Goal: Task Accomplishment & Management: Use online tool/utility

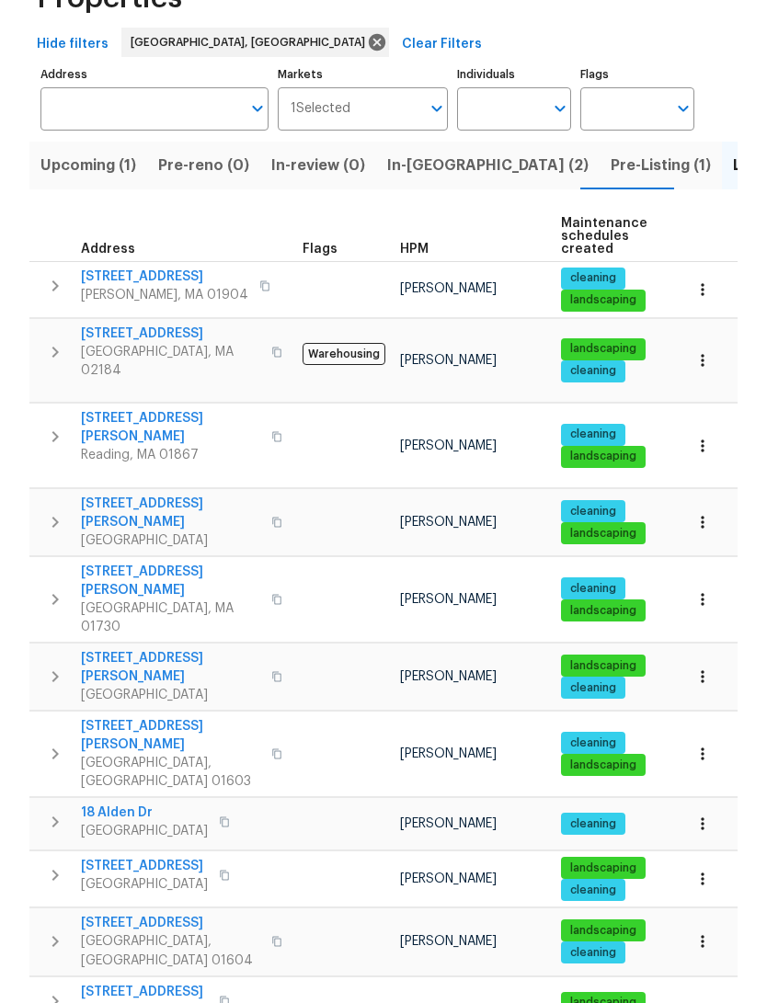
scroll to position [113, 0]
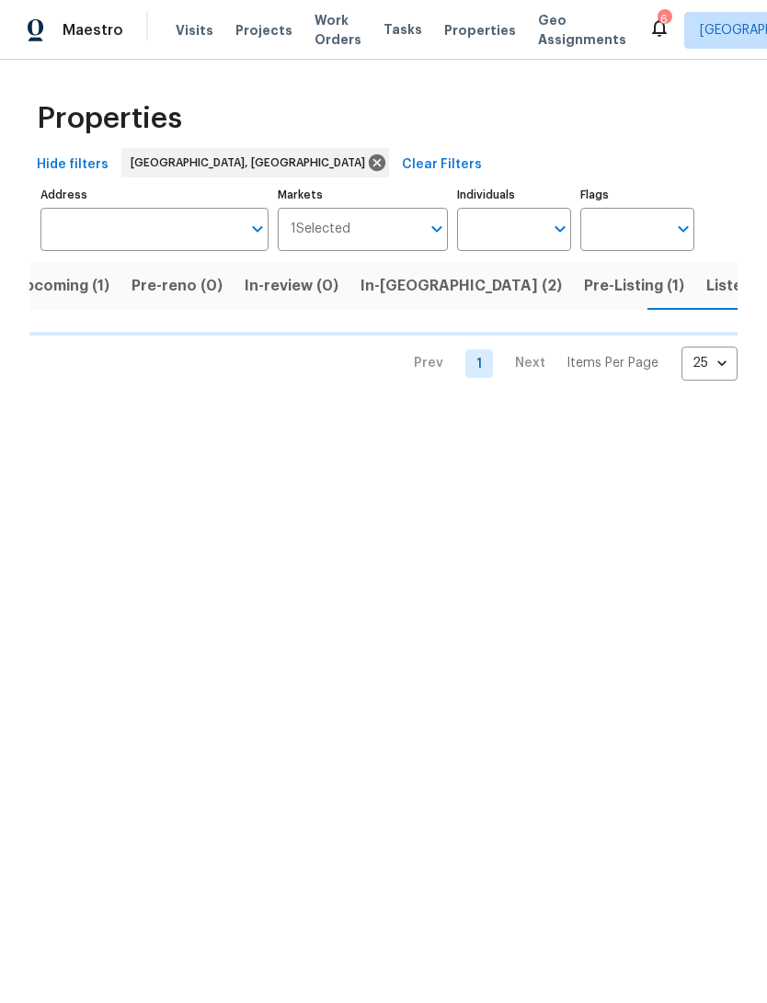
scroll to position [0, 28]
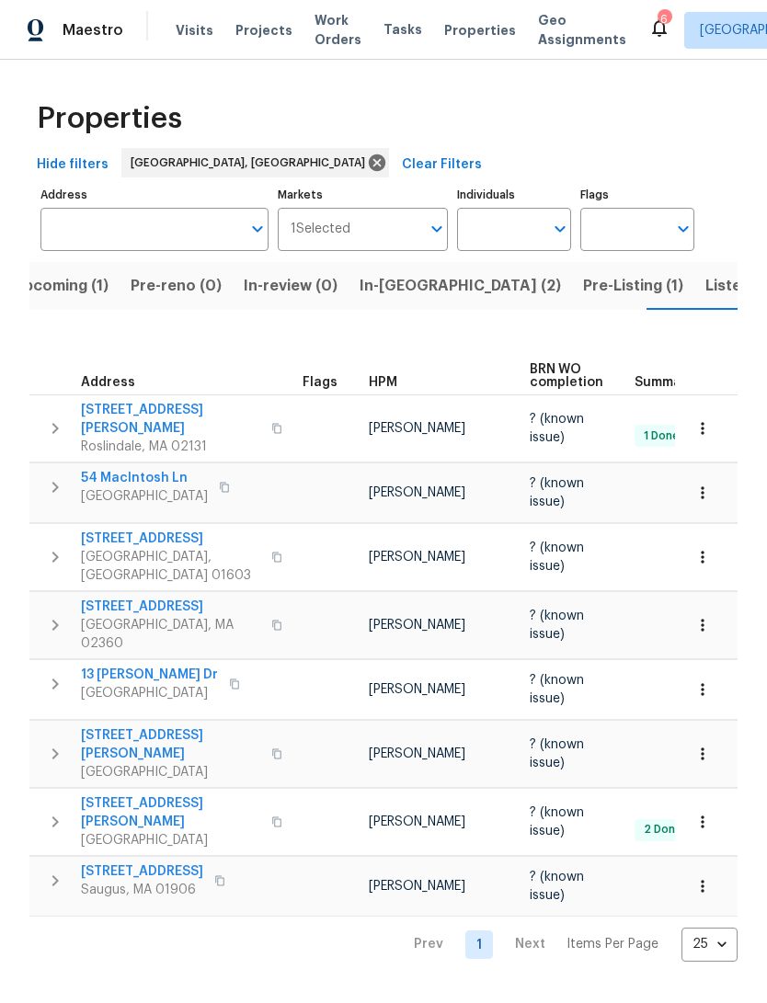
click at [119, 548] on span "40 Englewood Ave" at bounding box center [170, 538] width 179 height 18
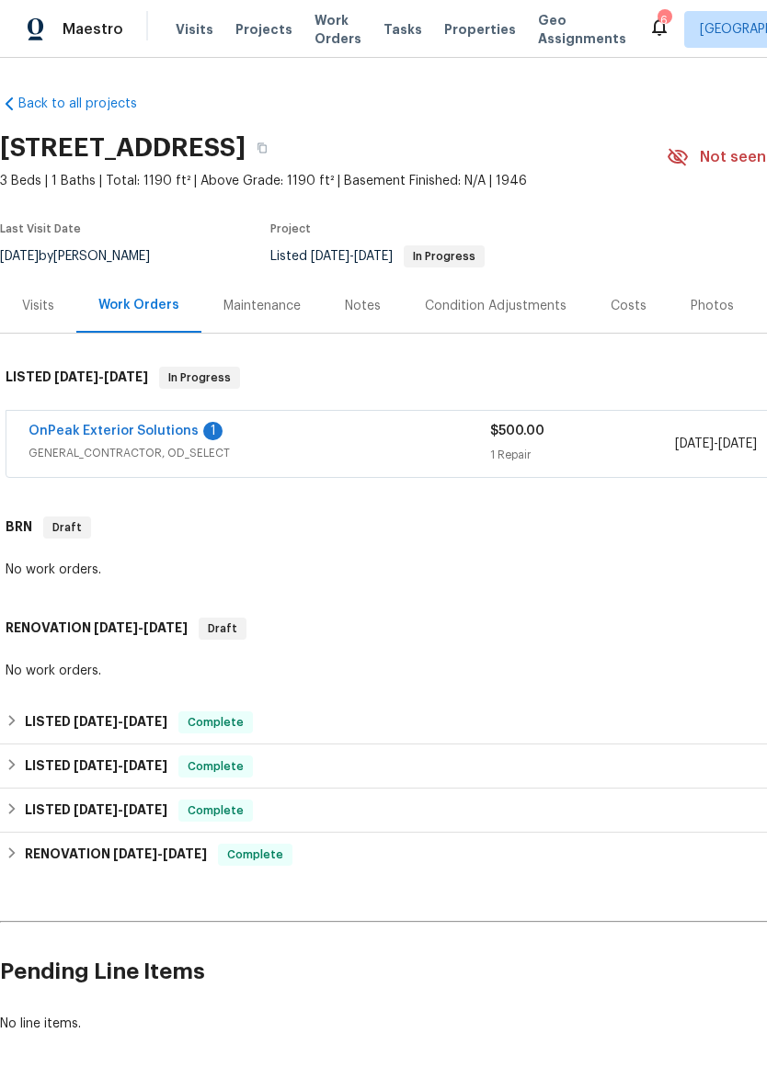
click at [613, 440] on div "$500.00" at bounding box center [582, 431] width 185 height 18
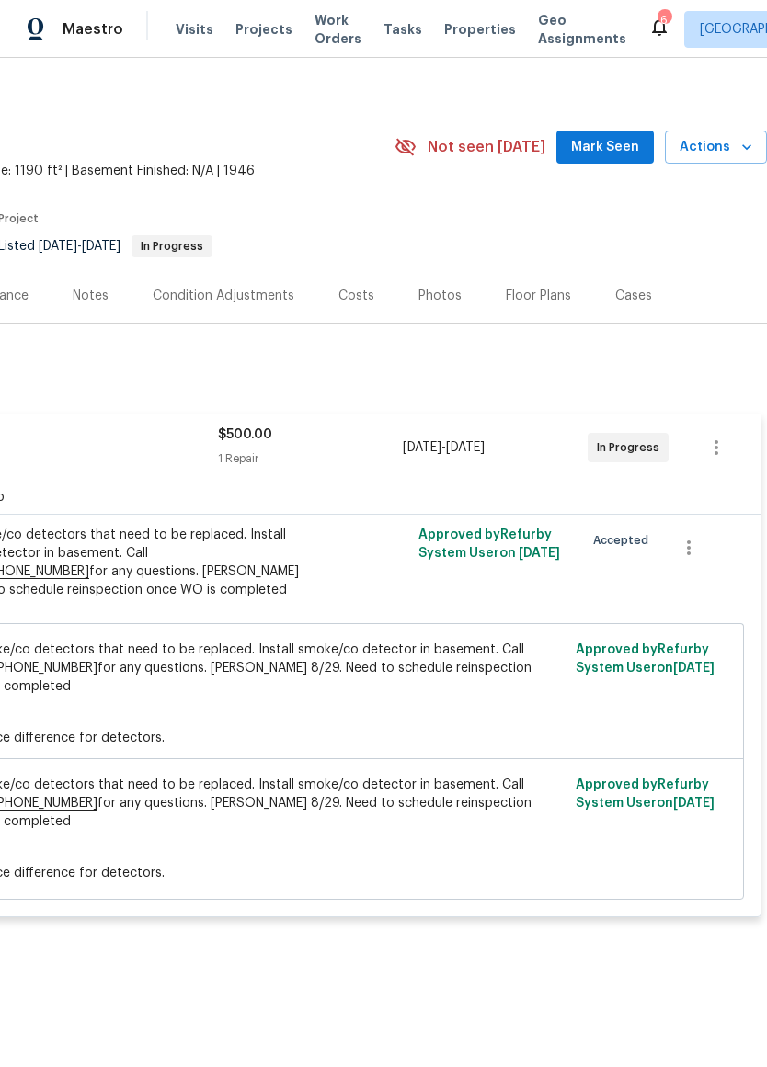
scroll to position [11, 272]
click at [718, 458] on icon "button" at bounding box center [716, 447] width 22 height 22
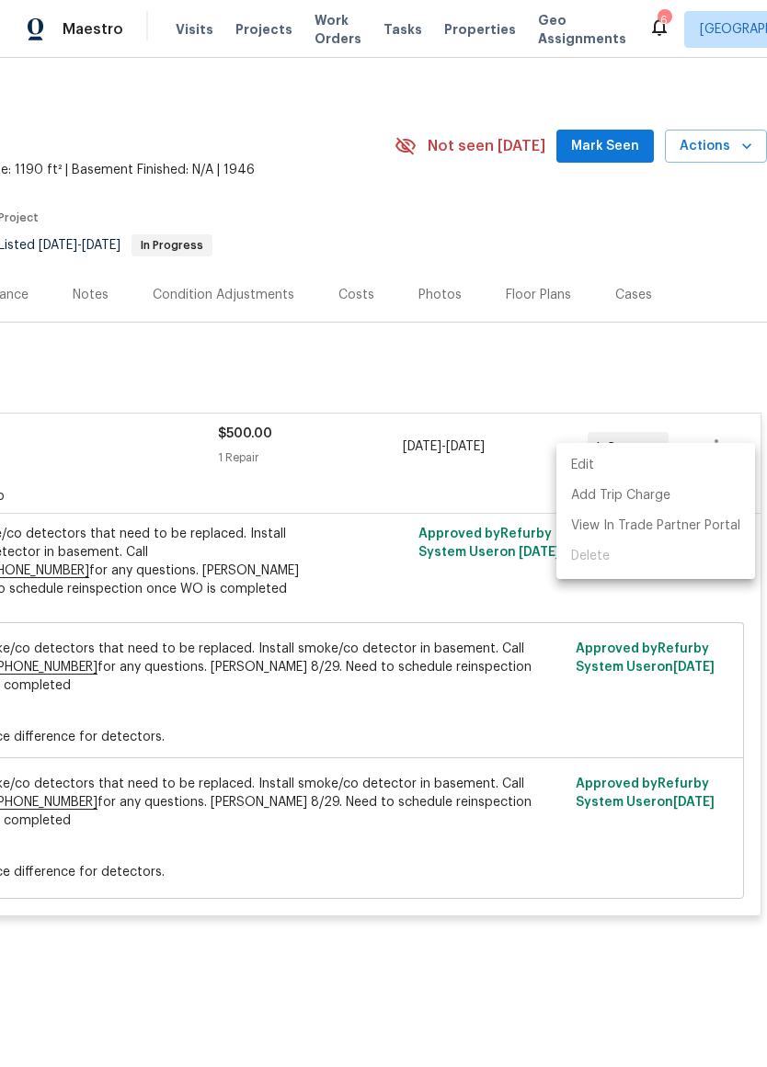
click at [668, 464] on li "Edit" at bounding box center [655, 465] width 199 height 30
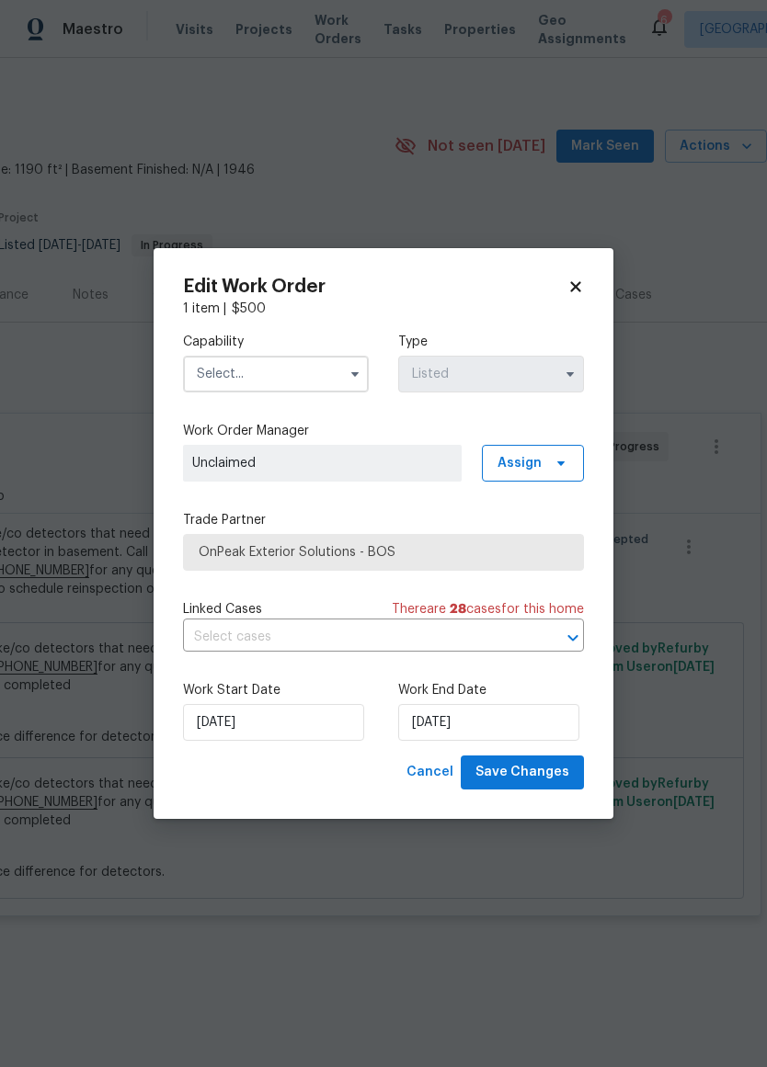
click at [583, 282] on icon at bounding box center [575, 287] width 17 height 17
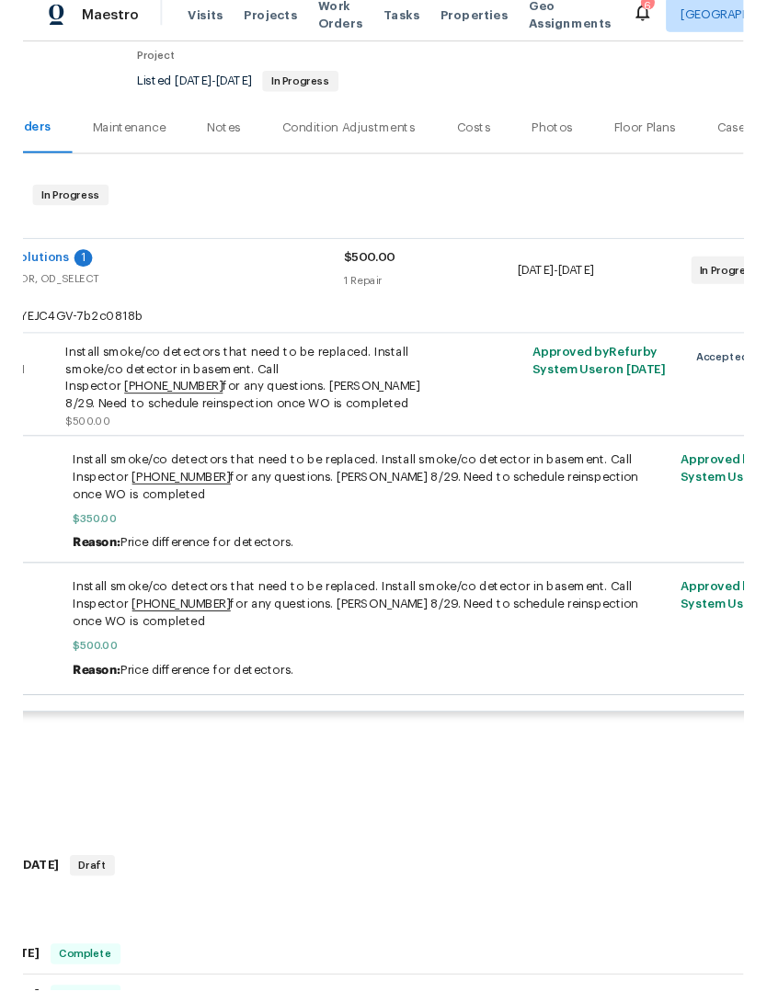
scroll to position [158, 143]
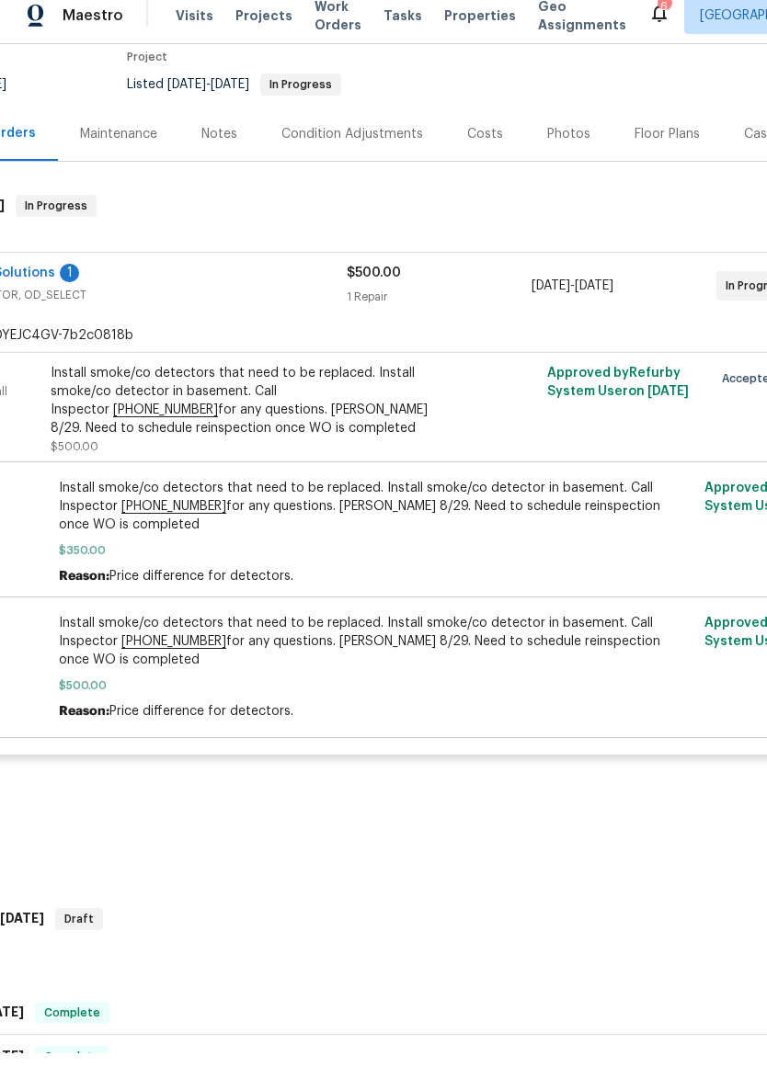
click at [188, 690] on div "Install smoke/co detectors that need to be replaced. Install smoke/co detector …" at bounding box center [376, 681] width 635 height 107
click at [195, 411] on div "Install smoke/co detectors that need to be replaced. Install smoke/co detector …" at bounding box center [252, 415] width 403 height 74
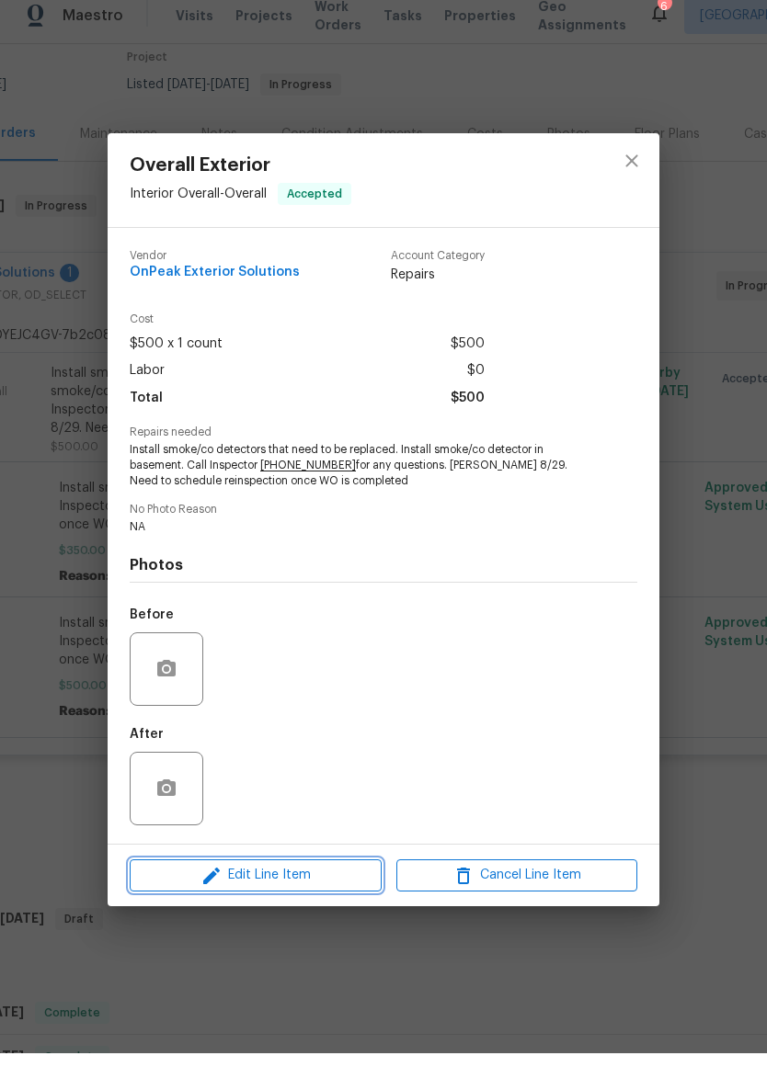
click at [231, 873] on button "Edit Line Item" at bounding box center [256, 889] width 252 height 32
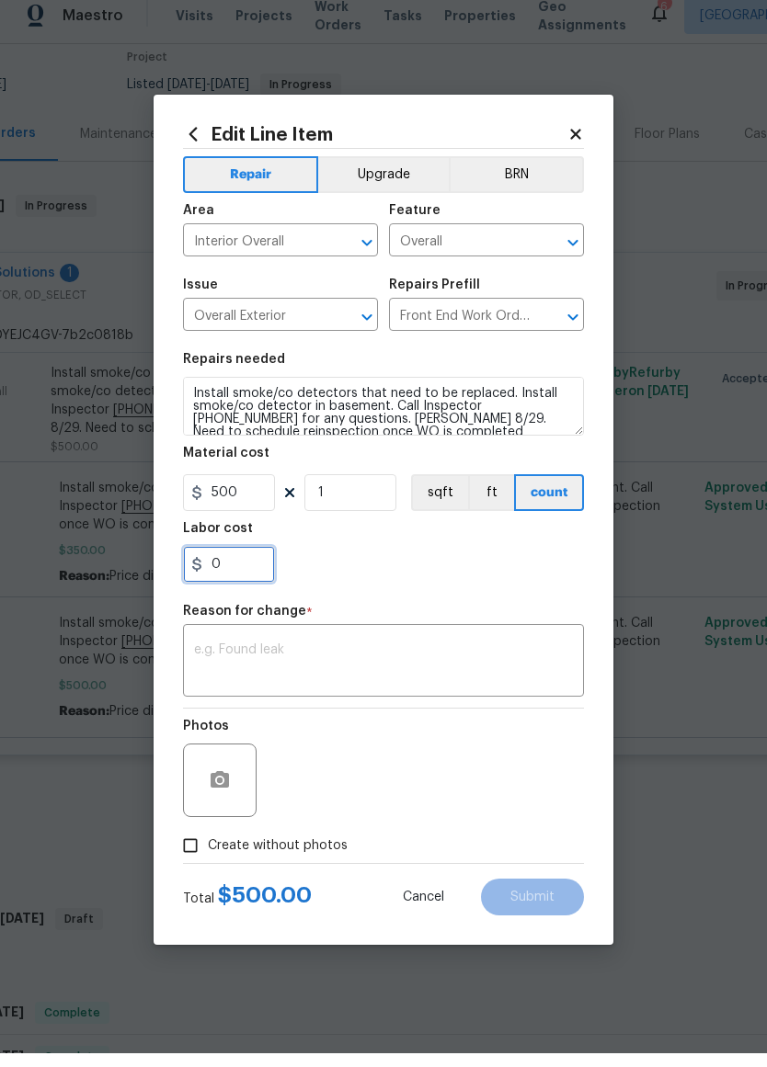
click at [233, 565] on input "0" at bounding box center [229, 578] width 92 height 37
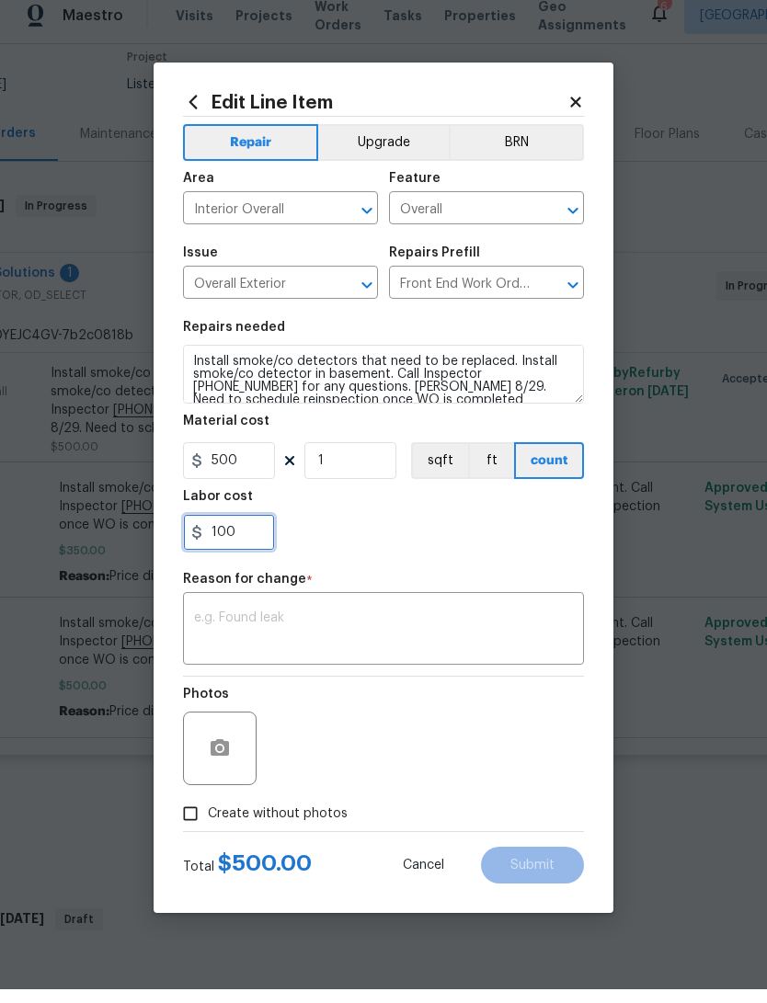
type input "100"
click at [216, 625] on textarea at bounding box center [383, 644] width 379 height 39
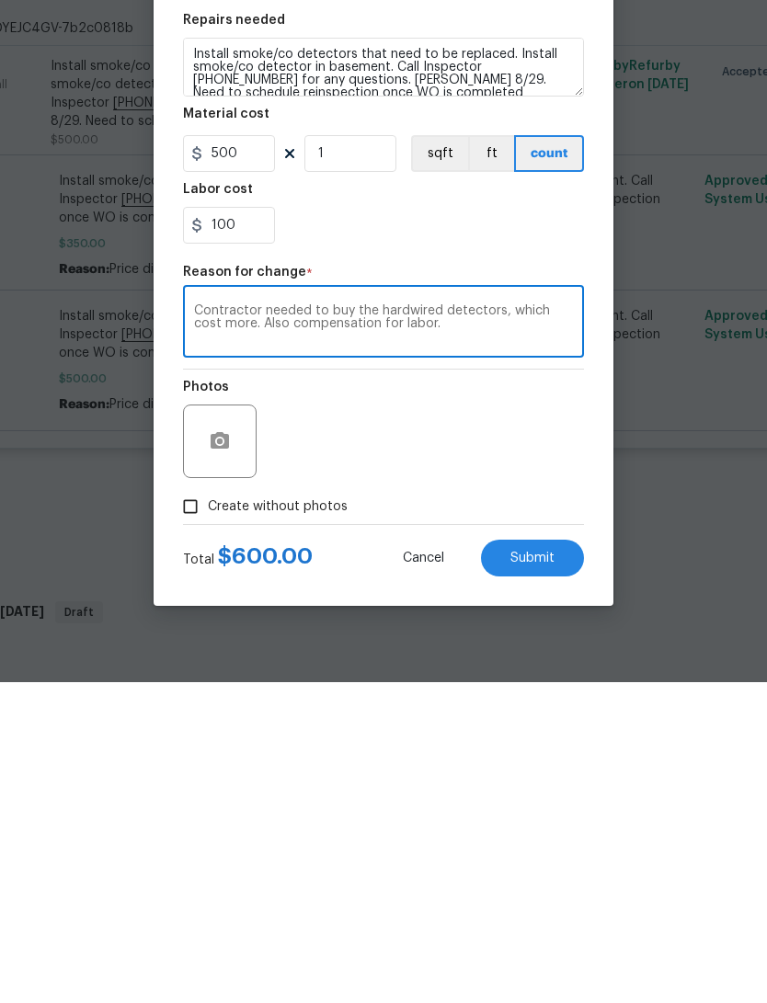
type textarea "Contractor needed to buy the hardwired detectors, which cost more. Also compens…"
click at [574, 860] on button "Submit" at bounding box center [532, 878] width 103 height 37
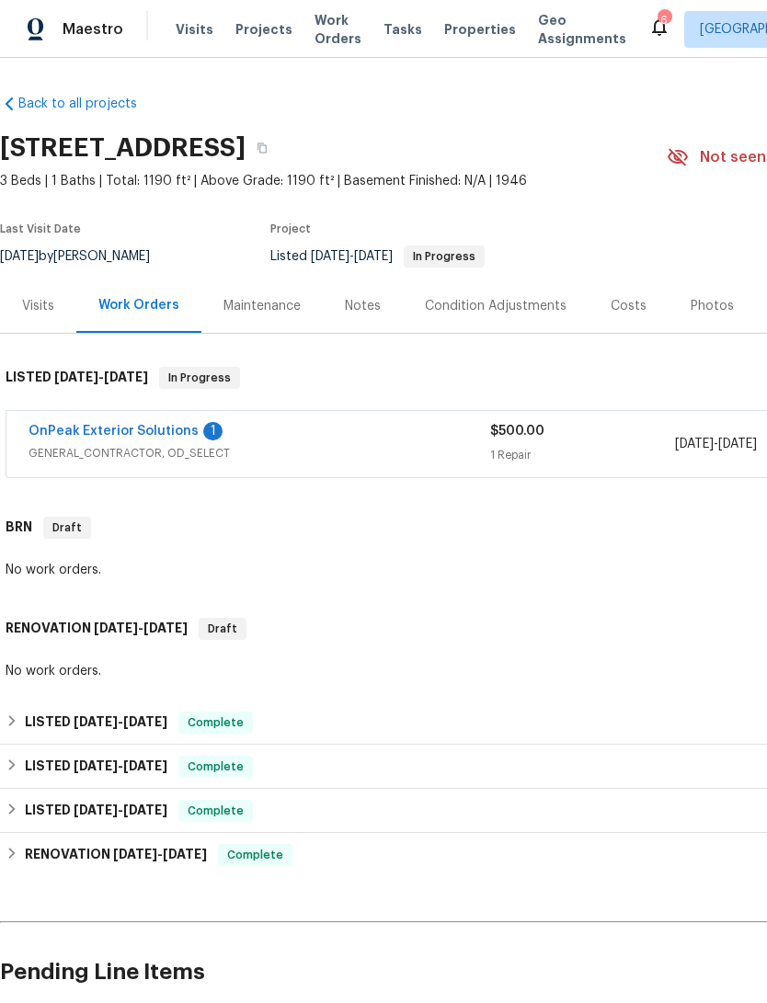
click at [570, 464] on div "1 Repair" at bounding box center [582, 455] width 185 height 18
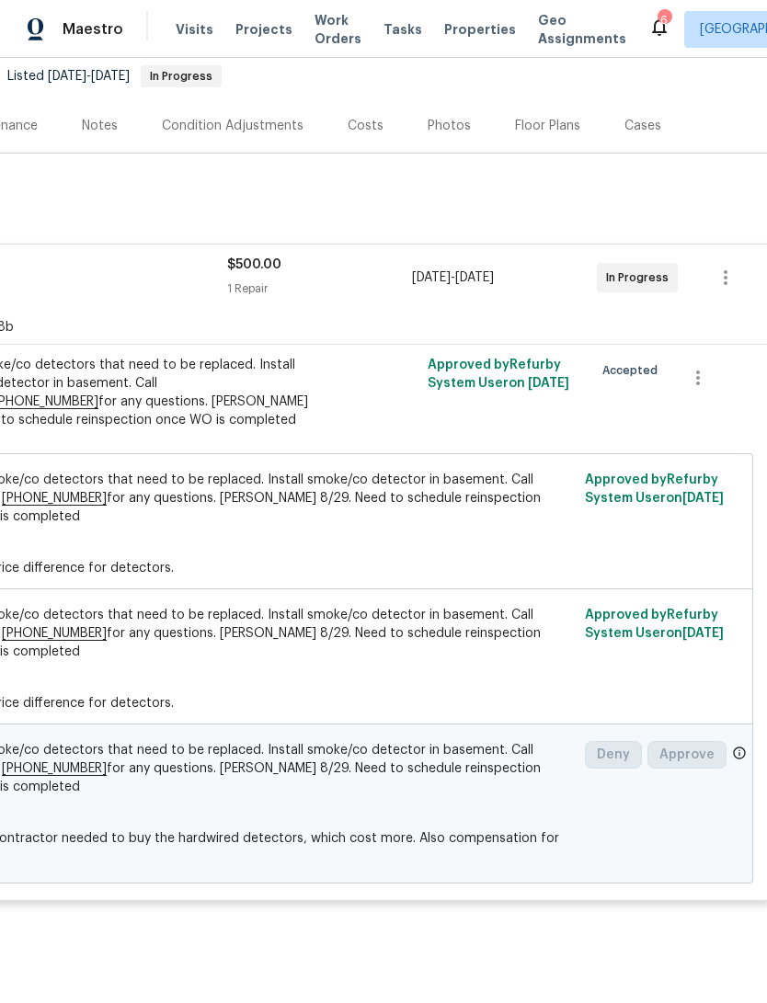
scroll to position [182, 263]
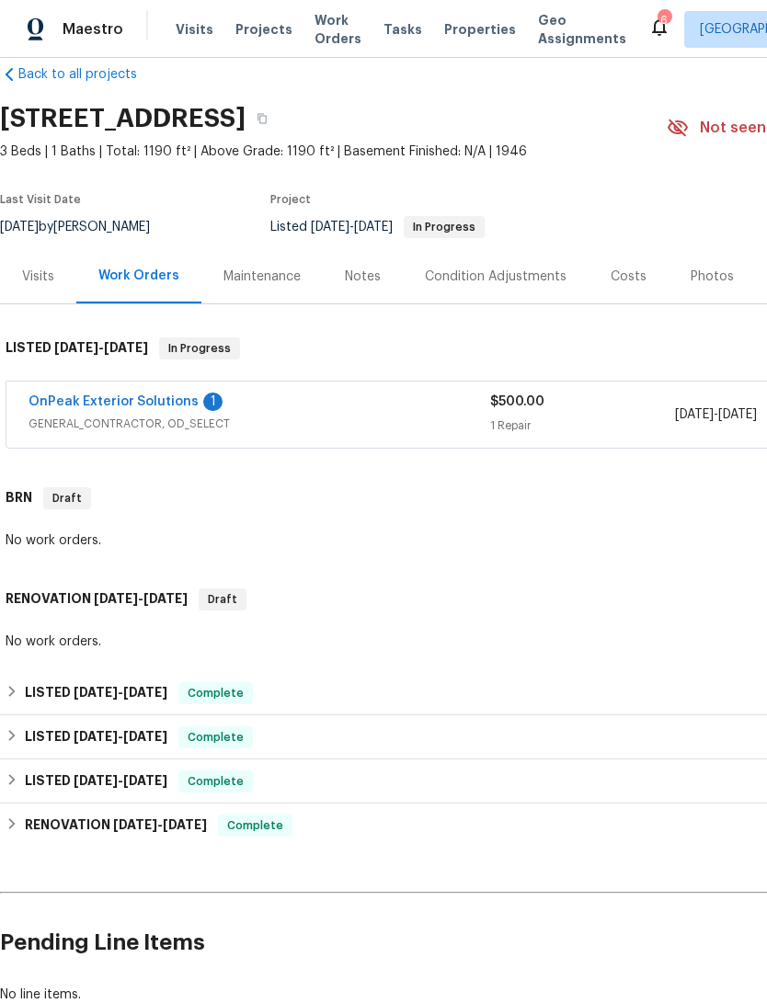
scroll to position [29, 0]
